Goal: Find specific page/section: Find specific page/section

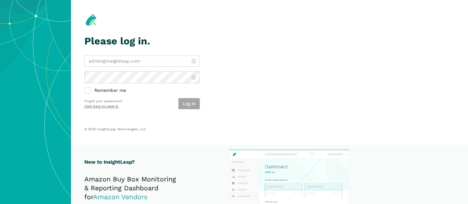
type input "[EMAIL_ADDRESS][DOMAIN_NAME]"
click at [193, 109] on div "Log in" at bounding box center [188, 103] width 21 height 11
click at [126, 94] on label "Remember me" at bounding box center [141, 91] width 115 height 6
click at [85, 88] on input "Remember me" at bounding box center [84, 88] width 0 height 0
checkbox input "true"
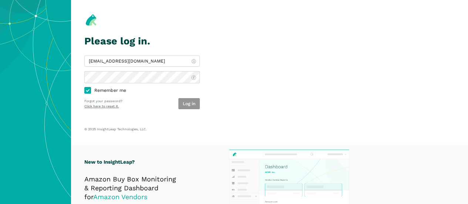
click at [198, 109] on button "Log in" at bounding box center [188, 103] width 21 height 11
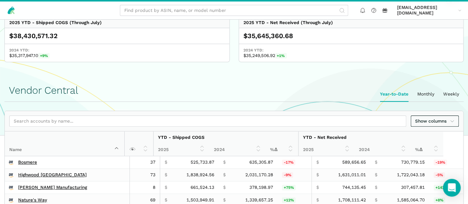
scroll to position [129, 0]
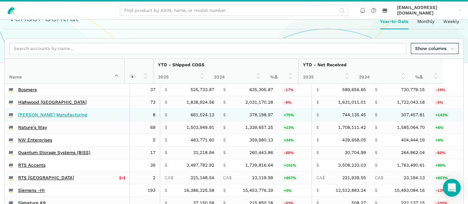
click at [79, 118] on link "[PERSON_NAME] Manufacturing" at bounding box center [52, 115] width 69 height 6
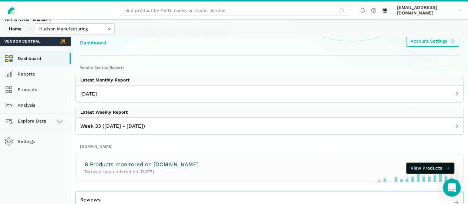
scroll to position [28, 0]
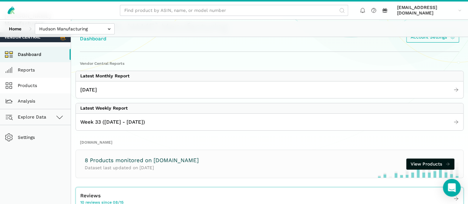
click at [23, 89] on link "Products" at bounding box center [35, 86] width 71 height 16
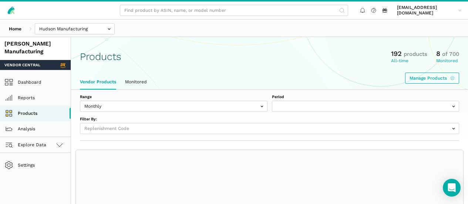
select select
select select "Monthly|2025-07-01"
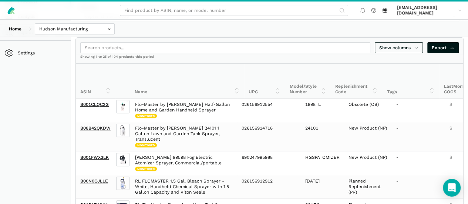
scroll to position [120, 0]
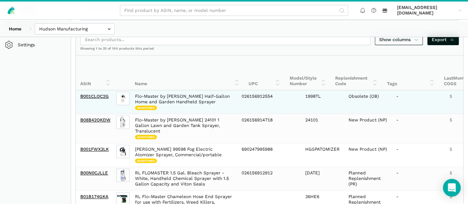
click at [95, 90] on td "B001CLQC2G" at bounding box center [95, 102] width 39 height 24
click at [104, 94] on link "B001CLQC2G" at bounding box center [94, 96] width 28 height 5
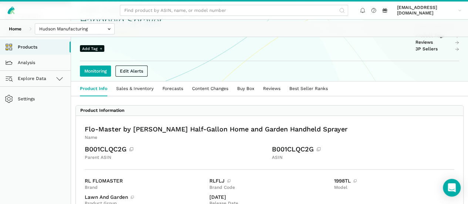
scroll to position [92, 0]
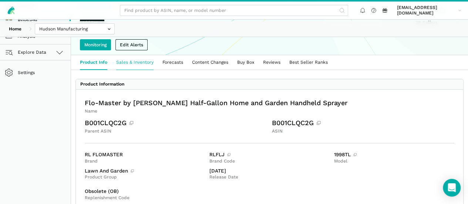
click at [158, 57] on link "Sales & Inventory" at bounding box center [135, 62] width 46 height 14
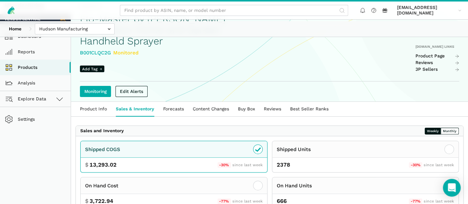
scroll to position [46, 0]
click at [118, 48] on div "B001CLQC2G Monitored" at bounding box center [164, 52] width 168 height 8
copy div "B001CLQC2G"
